Goal: Task Accomplishment & Management: Use online tool/utility

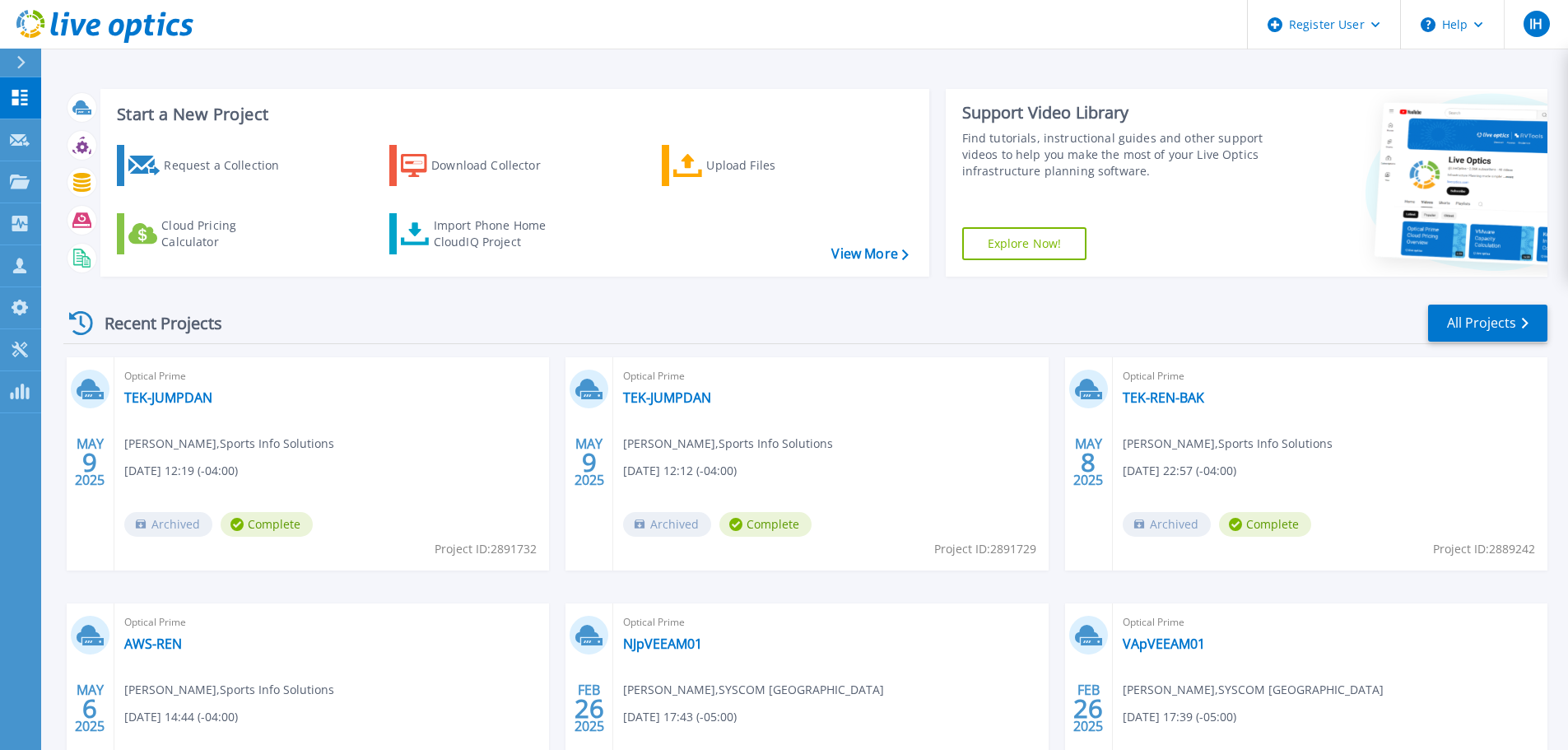
click at [23, 62] on icon at bounding box center [22, 62] width 9 height 13
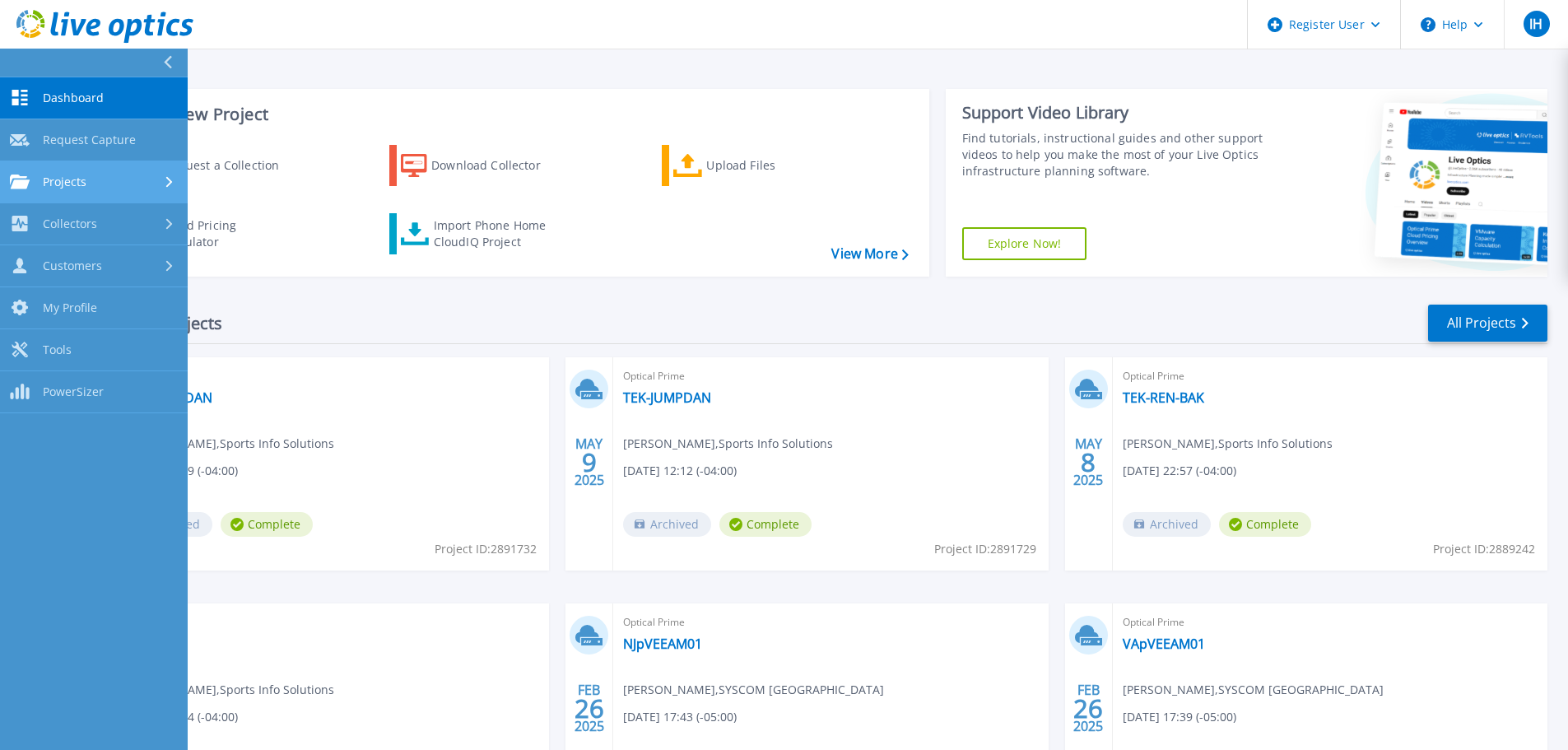
click at [147, 175] on div "Projects" at bounding box center [93, 181] width 168 height 15
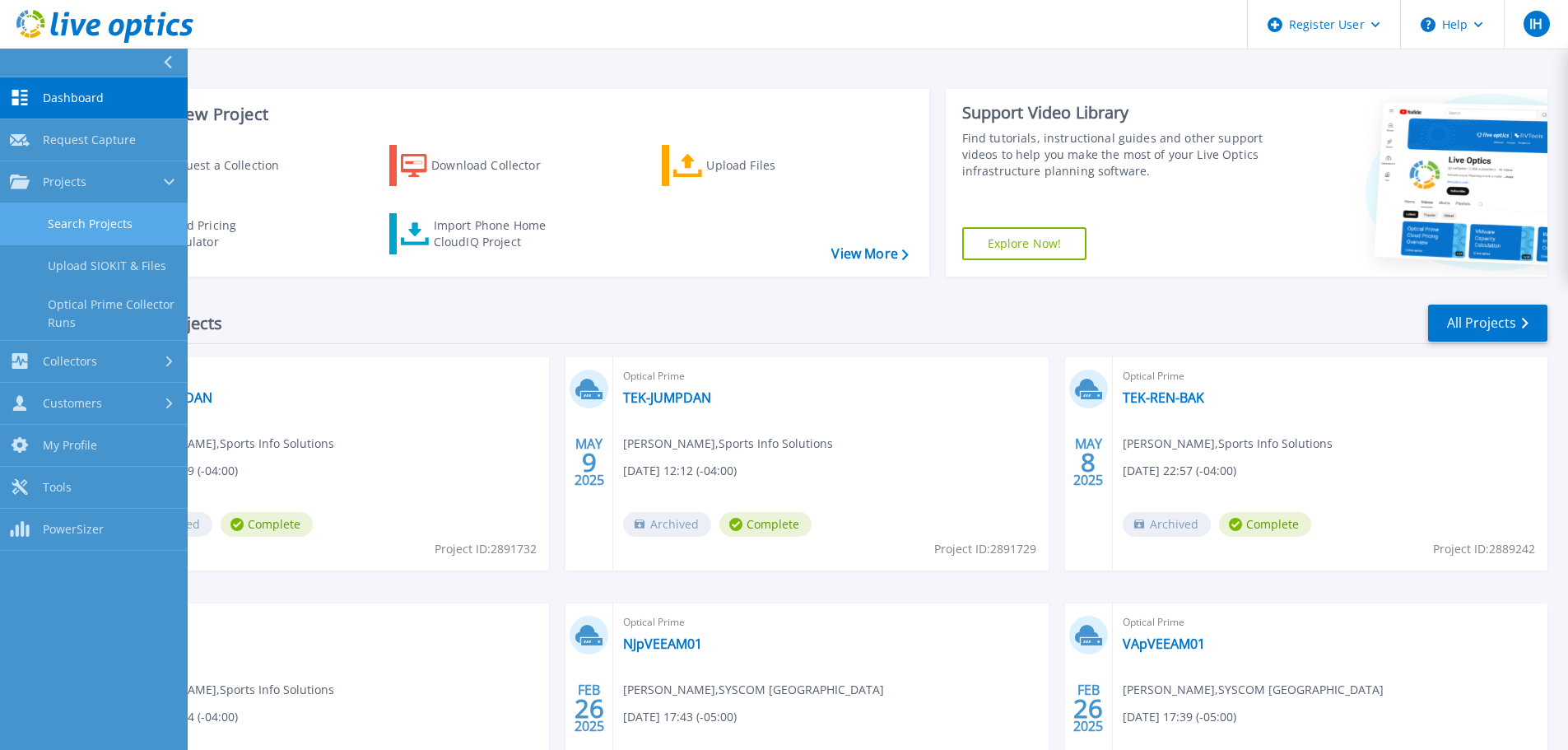
click at [145, 237] on link "Search Projects" at bounding box center [94, 224] width 188 height 42
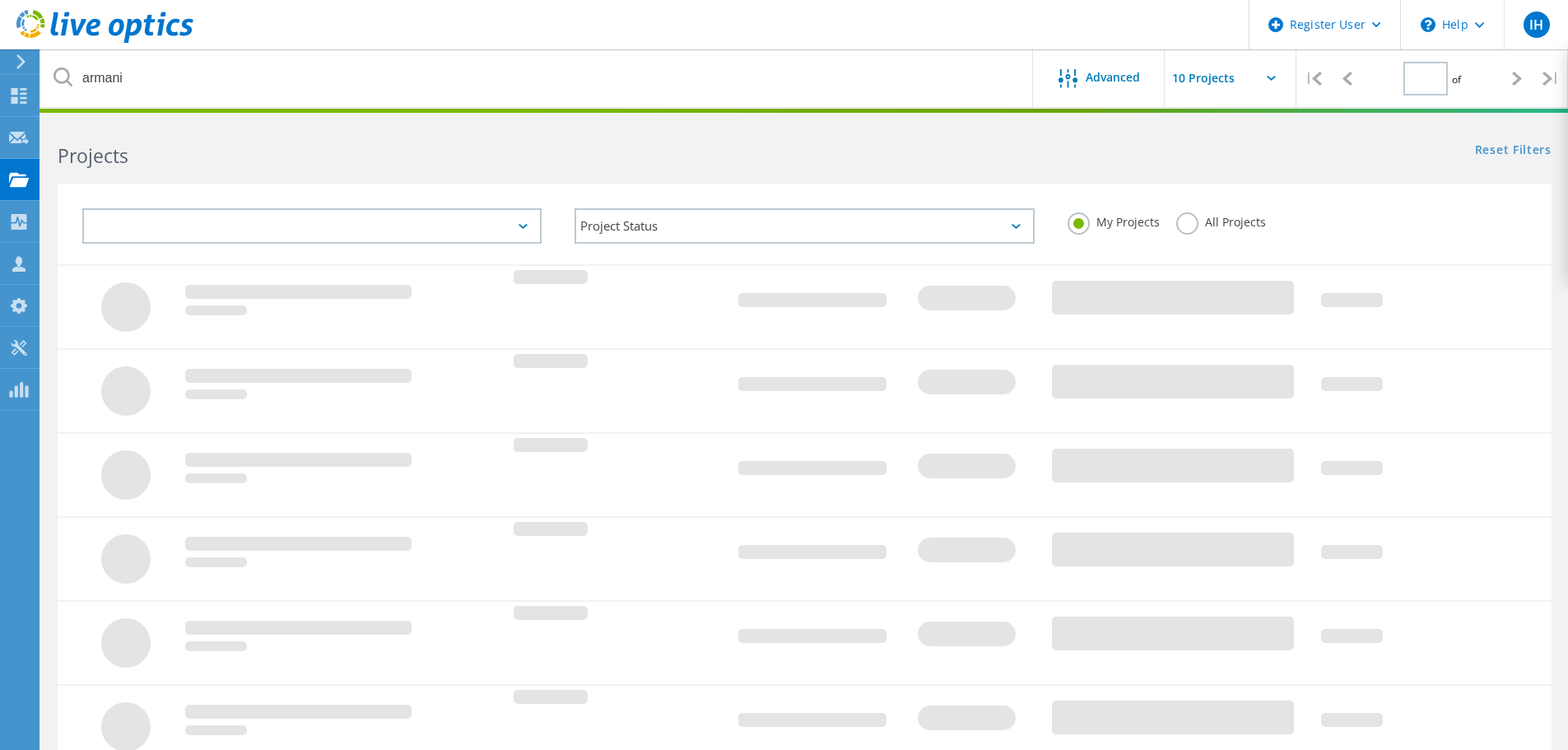
type input "1"
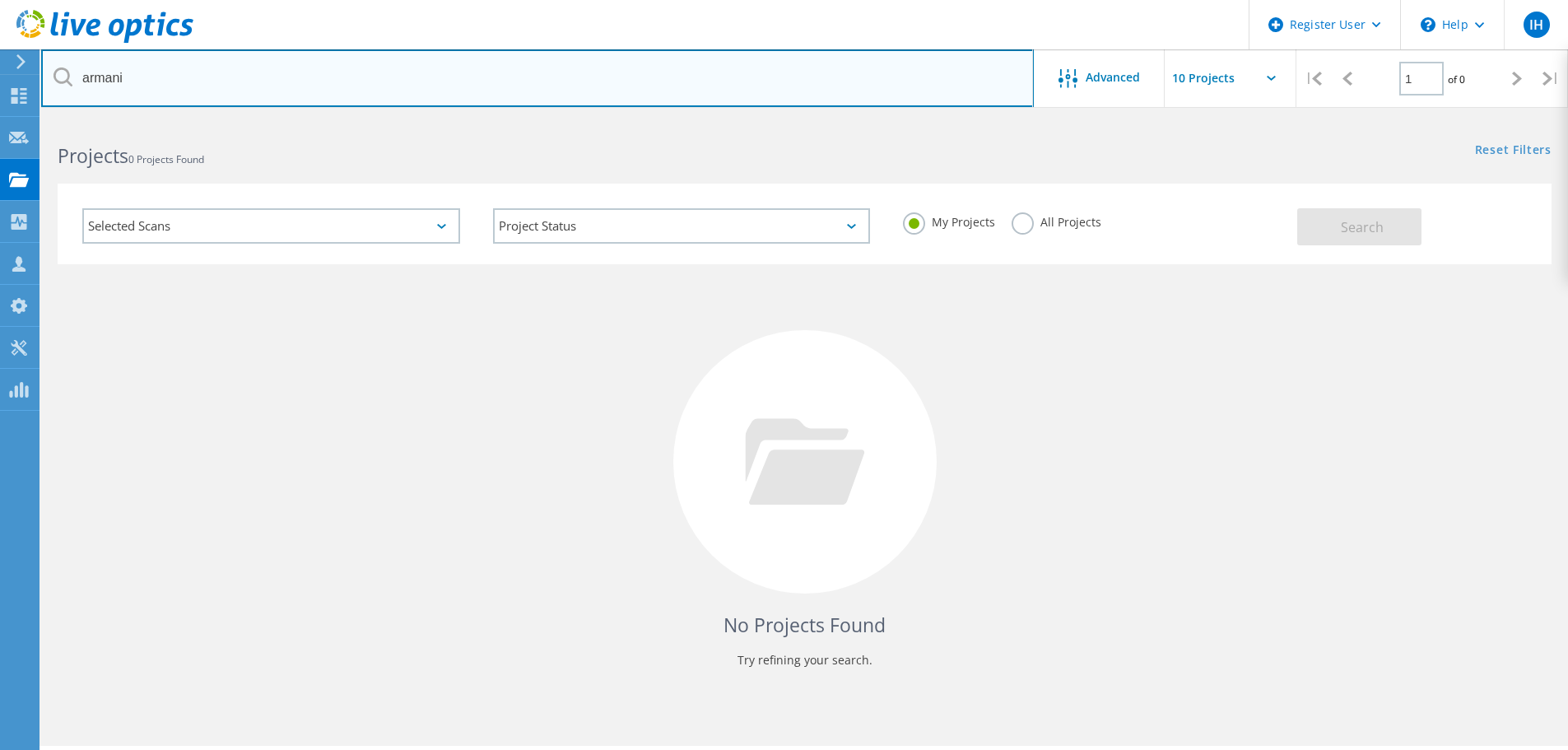
click at [182, 81] on input "armani" at bounding box center [538, 77] width 993 height 58
type input "composecure"
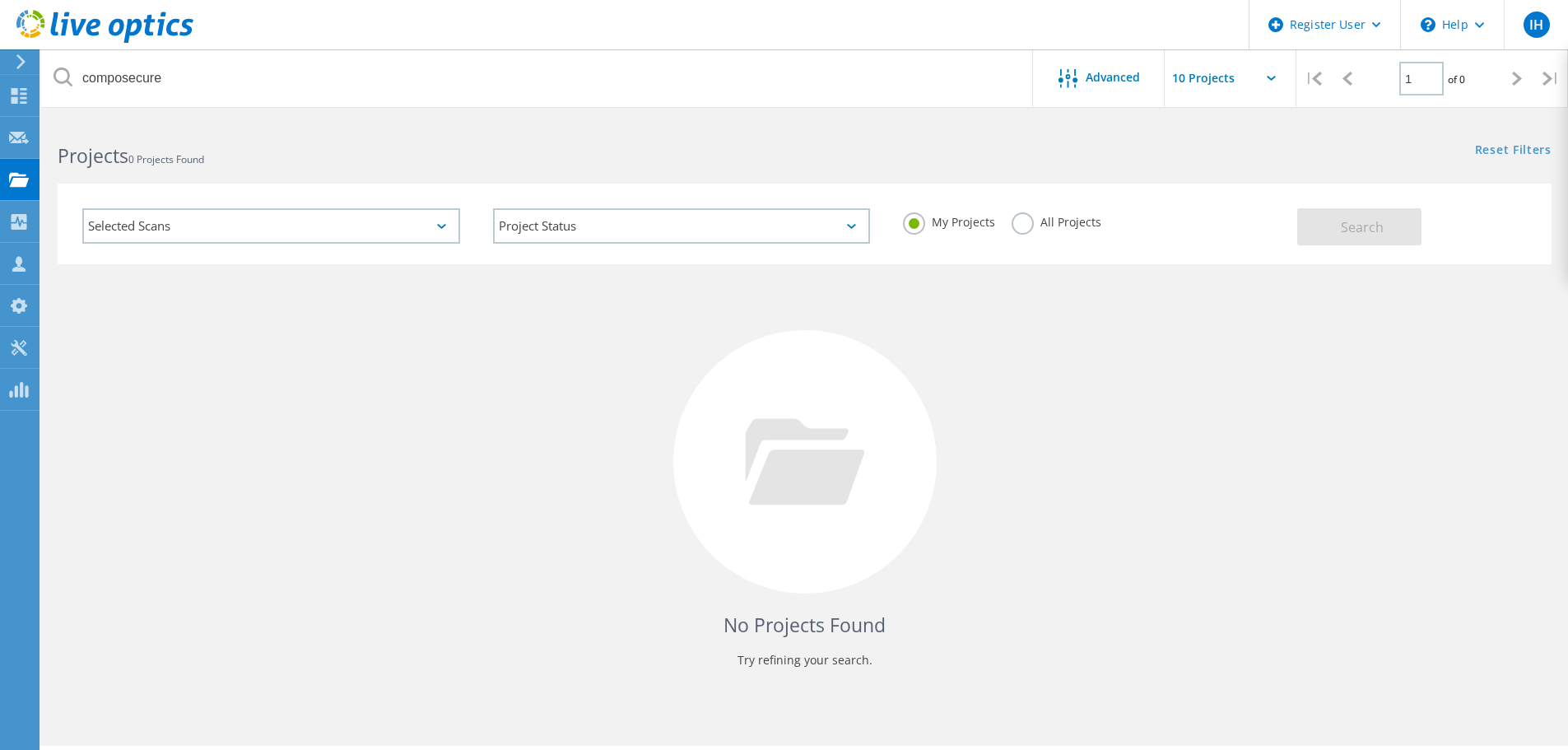
click at [1034, 208] on div "My Projects All Projects" at bounding box center [1091, 222] width 411 height 61
click at [1034, 219] on label "All Projects" at bounding box center [1057, 220] width 90 height 15
click at [0, 0] on input "All Projects" at bounding box center [0, 0] width 0 height 0
click at [1380, 224] on span "Search" at bounding box center [1362, 227] width 43 height 18
